Goal: Information Seeking & Learning: Learn about a topic

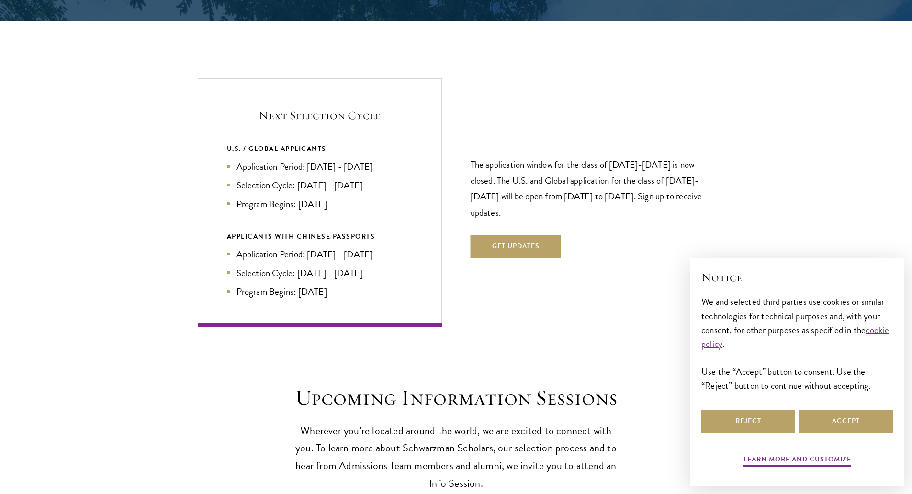
scroll to position [2000, 0]
click at [369, 159] on li "Application Period: [DATE] - [DATE]" at bounding box center [320, 166] width 186 height 14
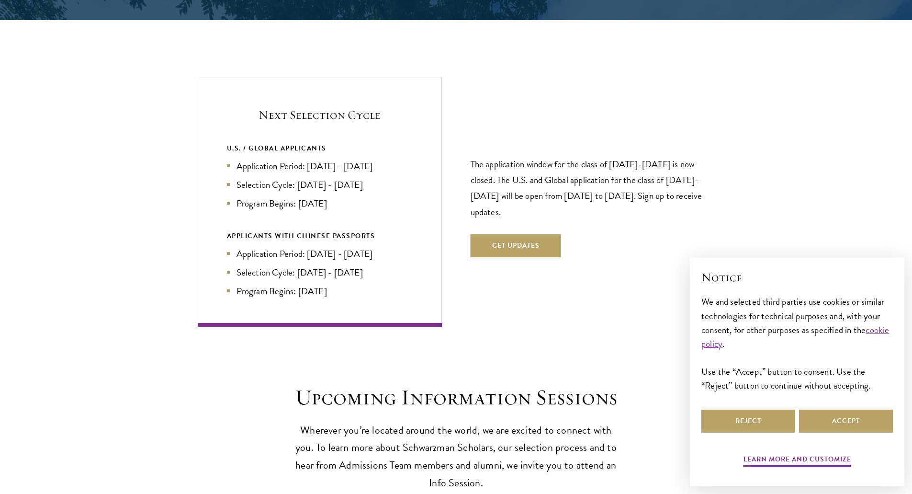
click at [369, 159] on li "Application Period: [DATE] - [DATE]" at bounding box center [320, 166] width 186 height 14
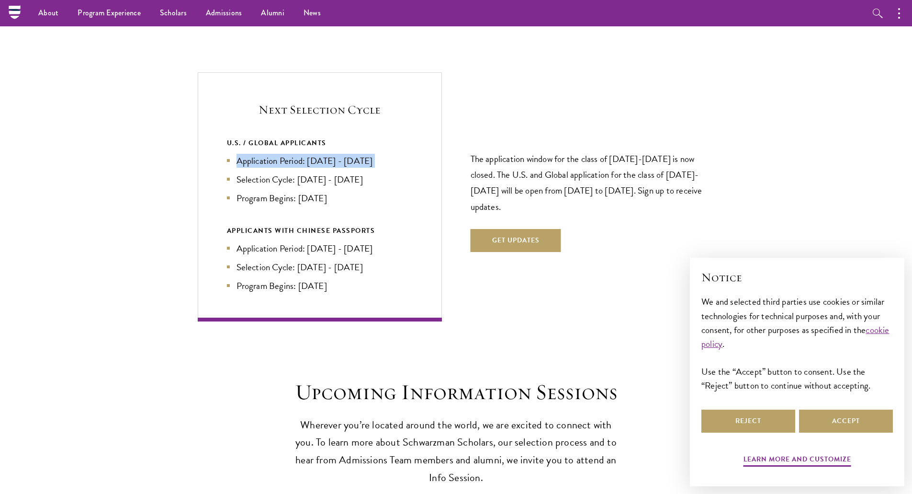
scroll to position [1974, 0]
